Goal: Information Seeking & Learning: Understand process/instructions

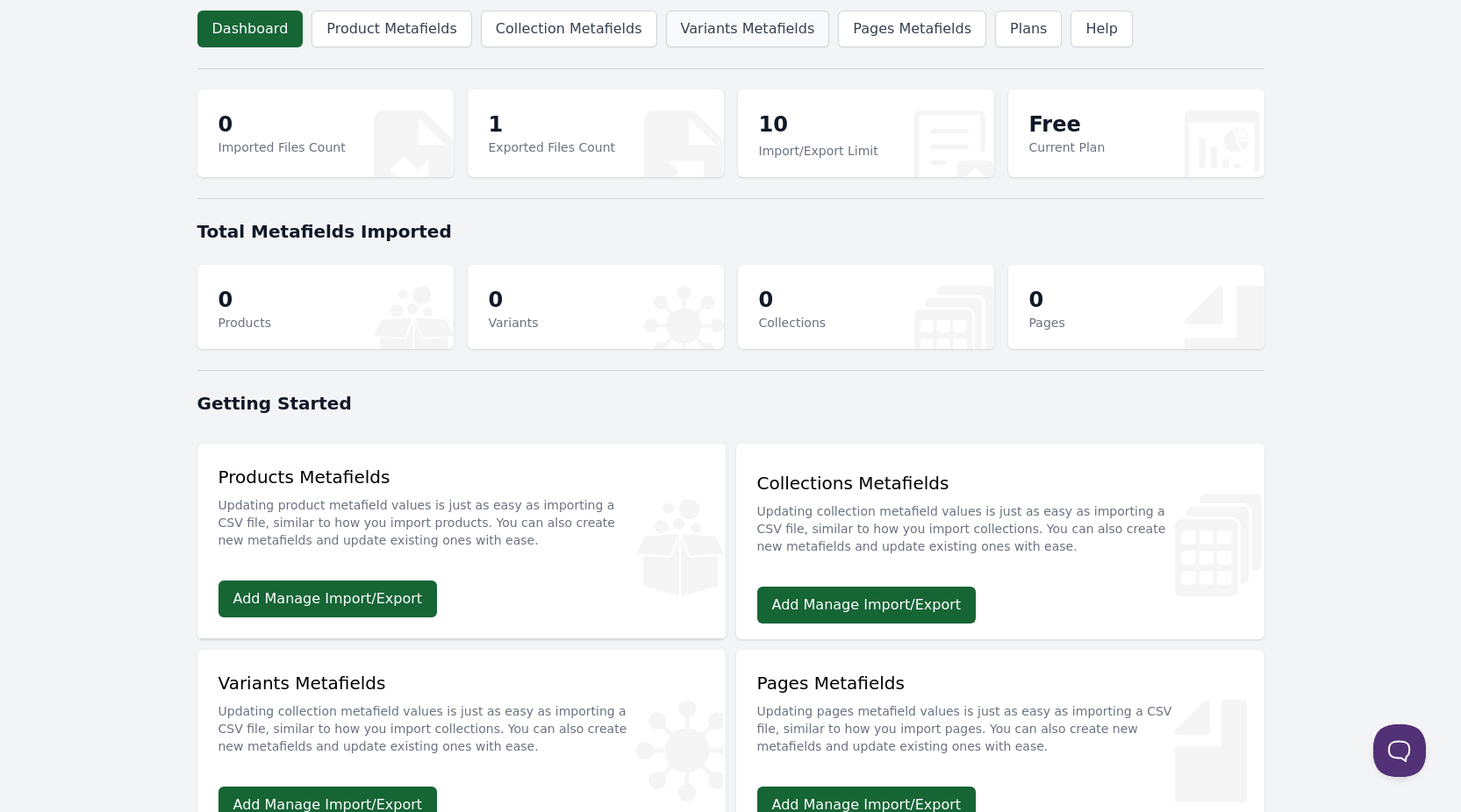
click at [722, 26] on link "Variants Metafields" at bounding box center [747, 29] width 164 height 36
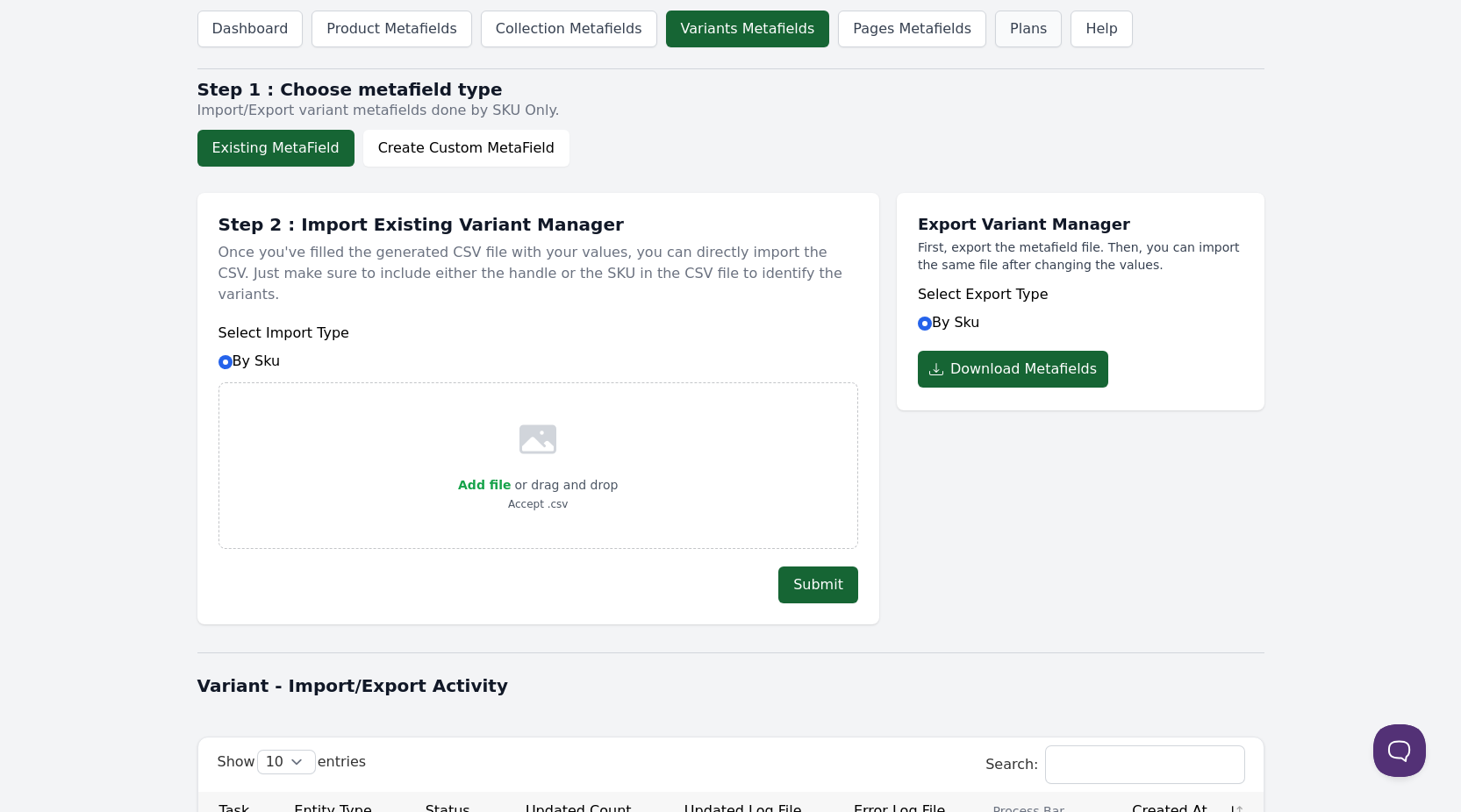
click at [995, 35] on link "Plans" at bounding box center [1029, 29] width 67 height 36
